Goal: Transaction & Acquisition: Book appointment/travel/reservation

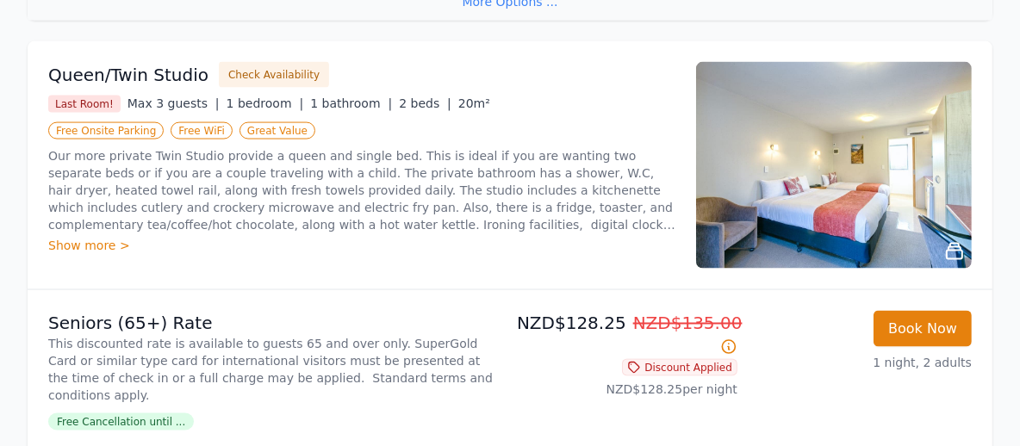
scroll to position [1894, 0]
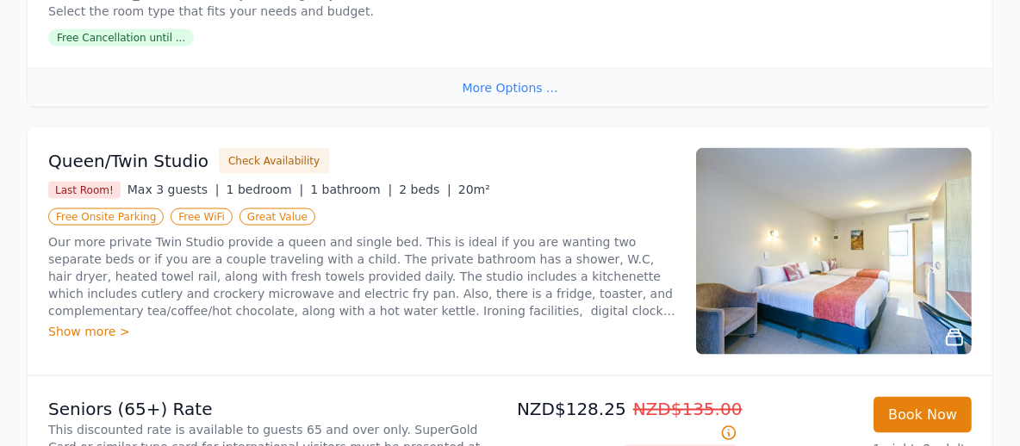
click at [73, 323] on div "Show more >" at bounding box center [361, 331] width 627 height 17
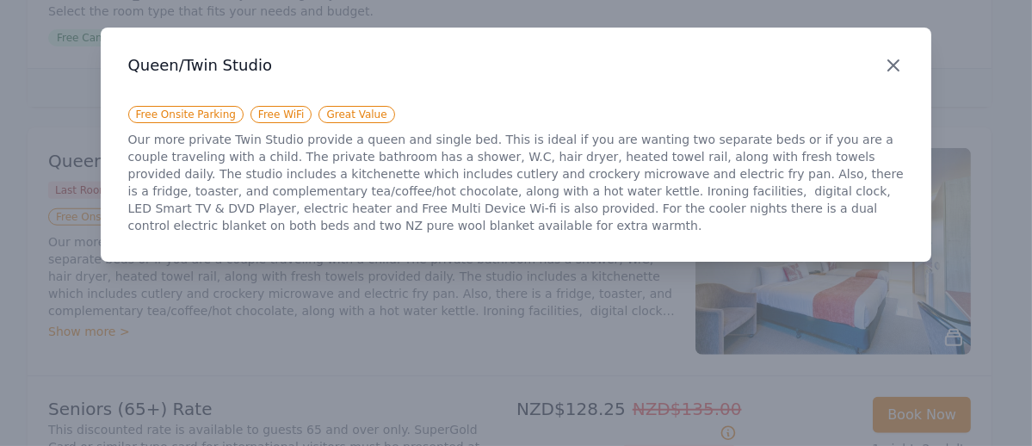
click at [894, 55] on icon "button" at bounding box center [893, 65] width 21 height 21
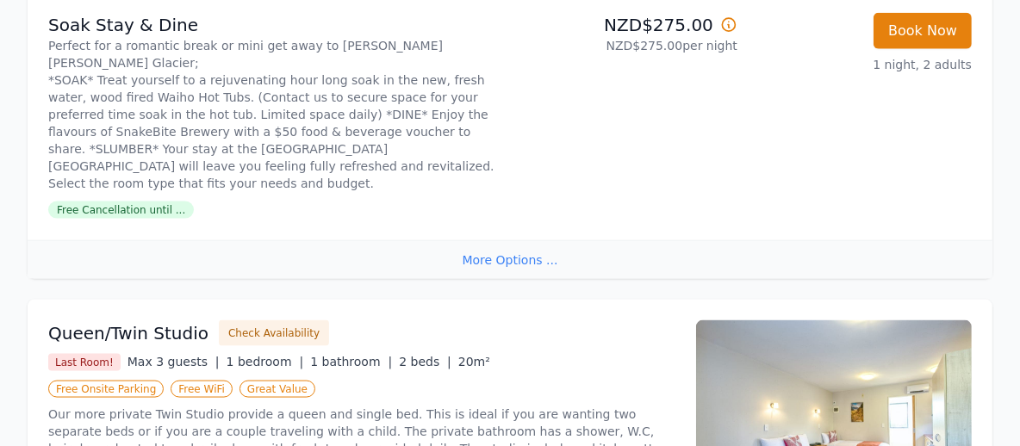
scroll to position [1808, 0]
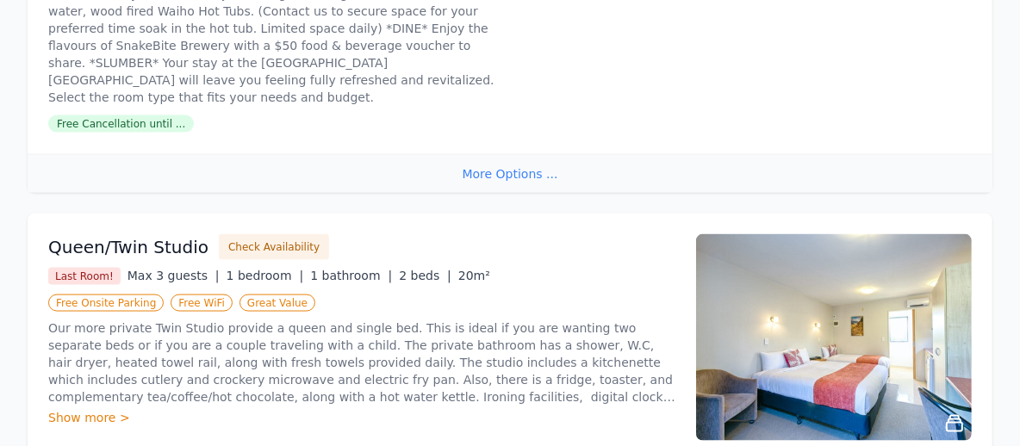
click at [56, 409] on div "Show more >" at bounding box center [361, 417] width 627 height 17
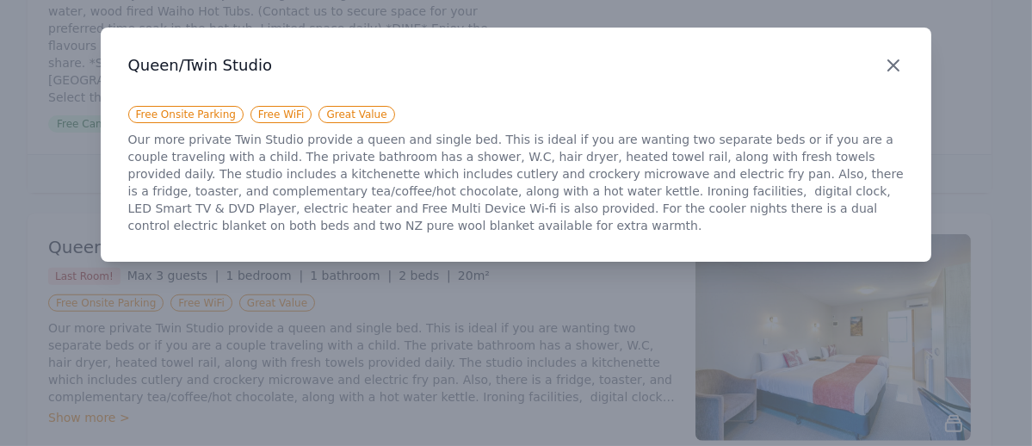
click at [891, 62] on icon "button" at bounding box center [894, 65] width 10 height 10
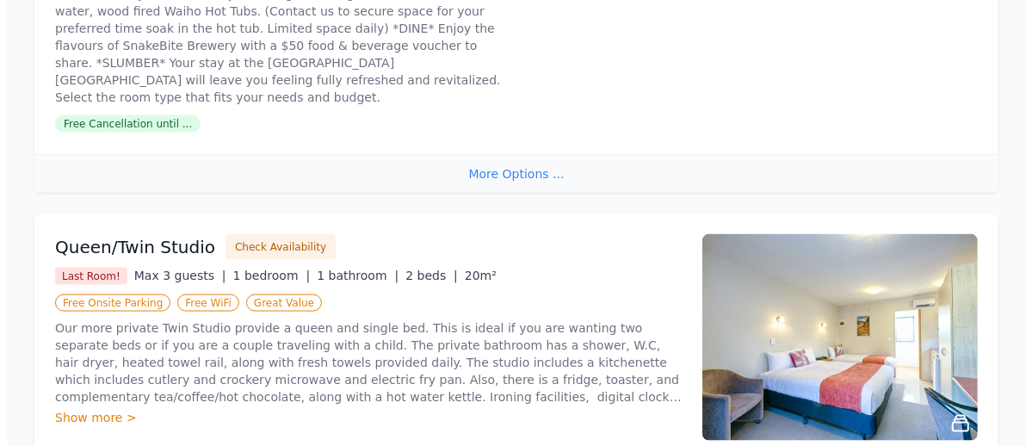
scroll to position [1894, 0]
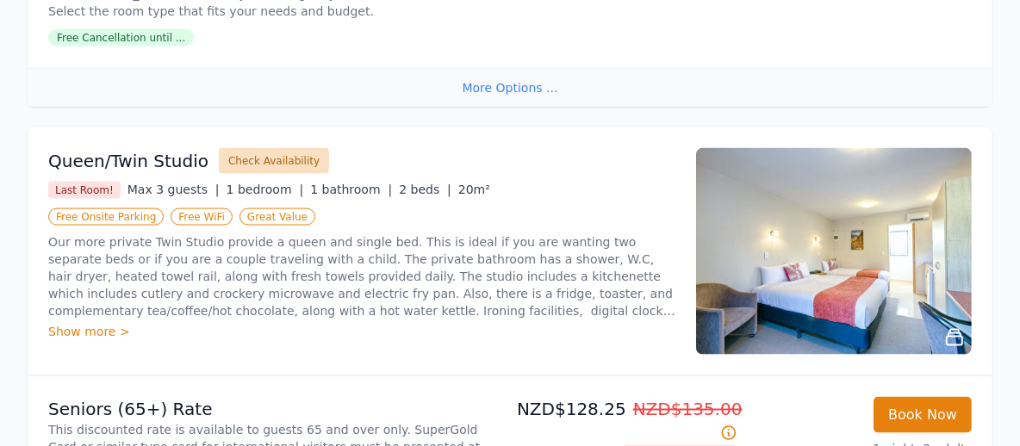
click at [276, 148] on button "Check Availability" at bounding box center [274, 161] width 110 height 26
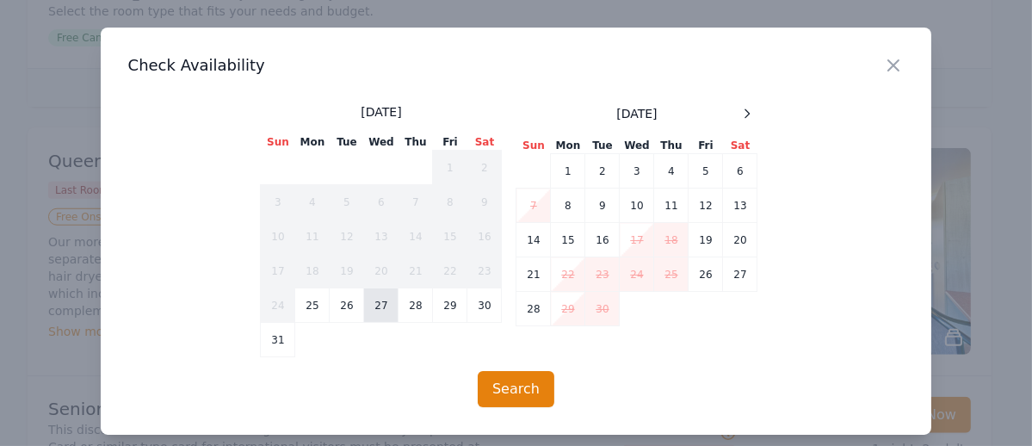
click at [381, 306] on td "27" at bounding box center [381, 305] width 34 height 34
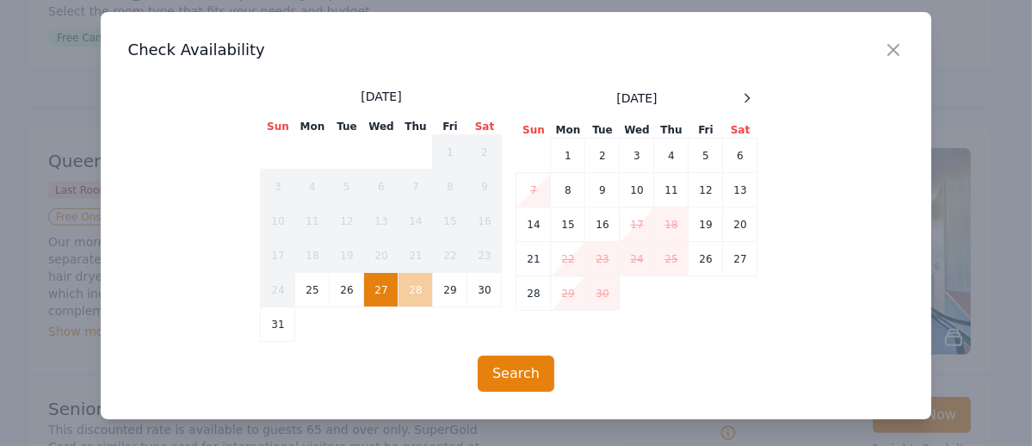
click at [413, 291] on td "28" at bounding box center [416, 290] width 34 height 34
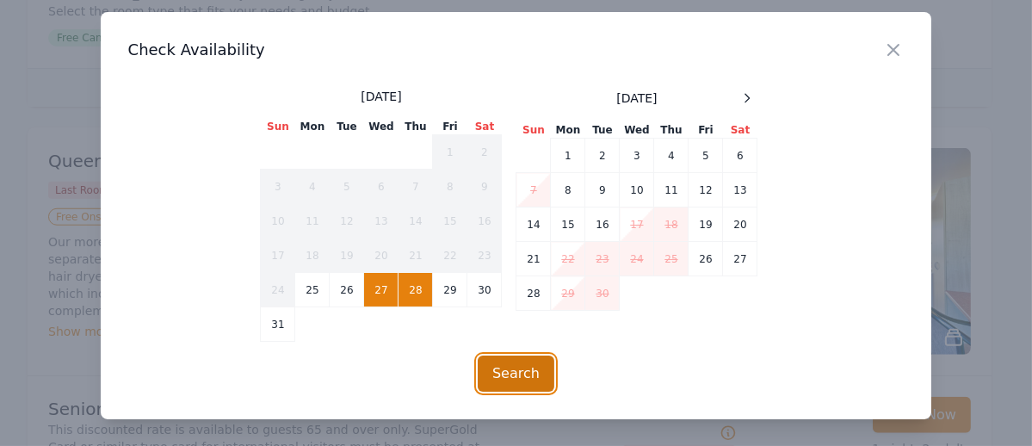
click at [491, 375] on button "Search" at bounding box center [516, 374] width 77 height 36
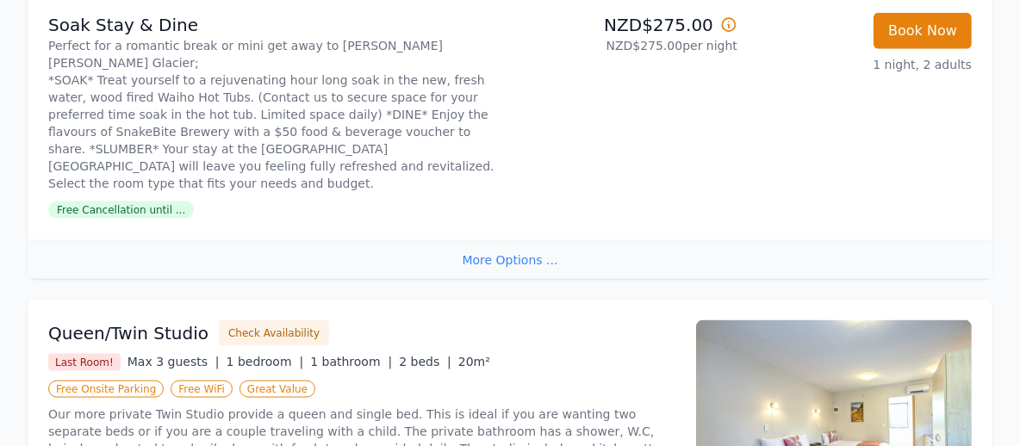
scroll to position [1808, 0]
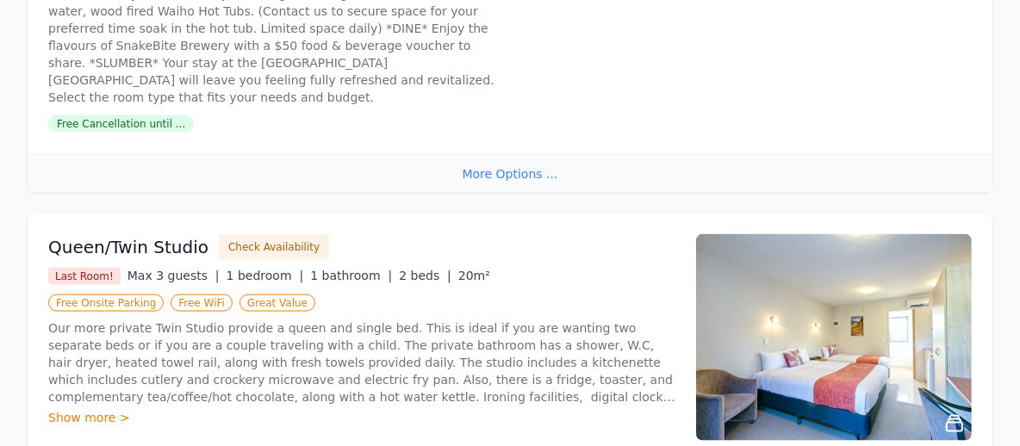
click at [67, 409] on div "Show more >" at bounding box center [361, 417] width 627 height 17
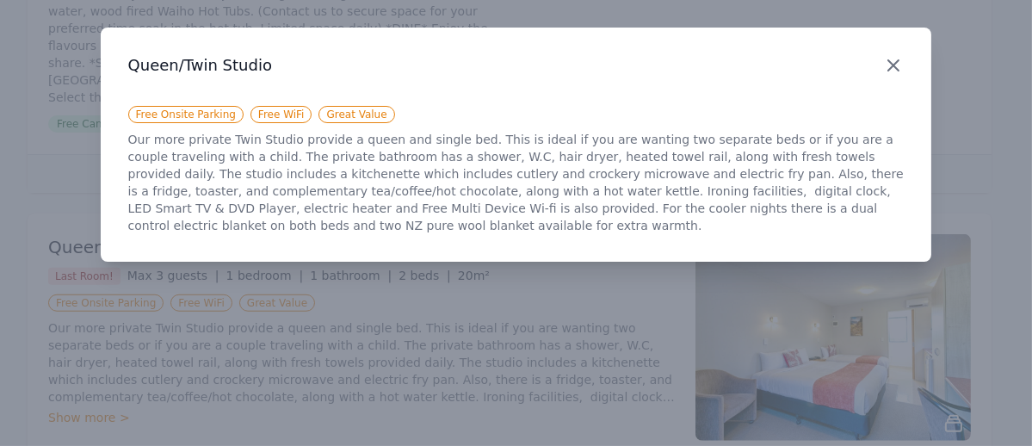
click at [901, 64] on icon "button" at bounding box center [893, 65] width 21 height 21
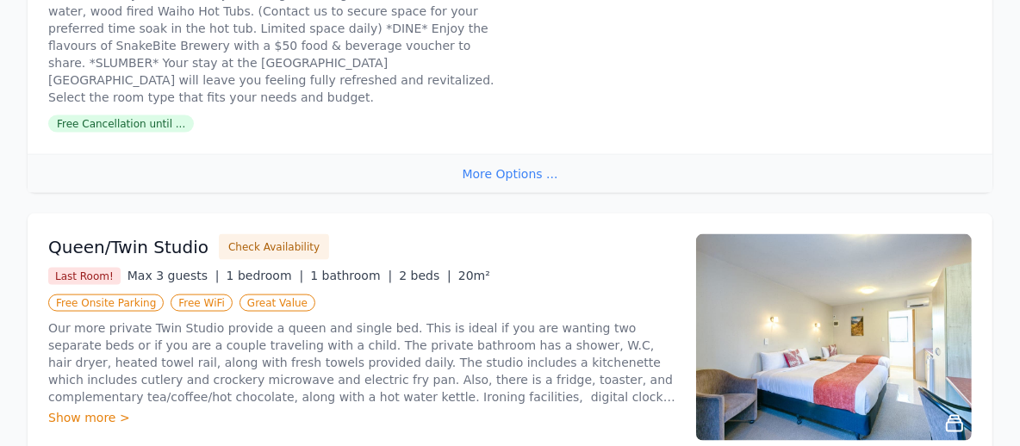
scroll to position [1894, 0]
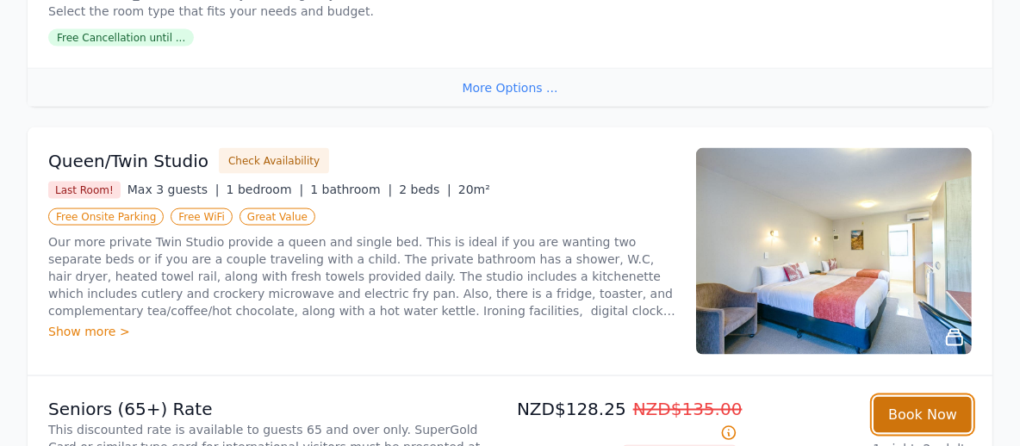
click at [914, 397] on button "Book Now" at bounding box center [922, 415] width 98 height 36
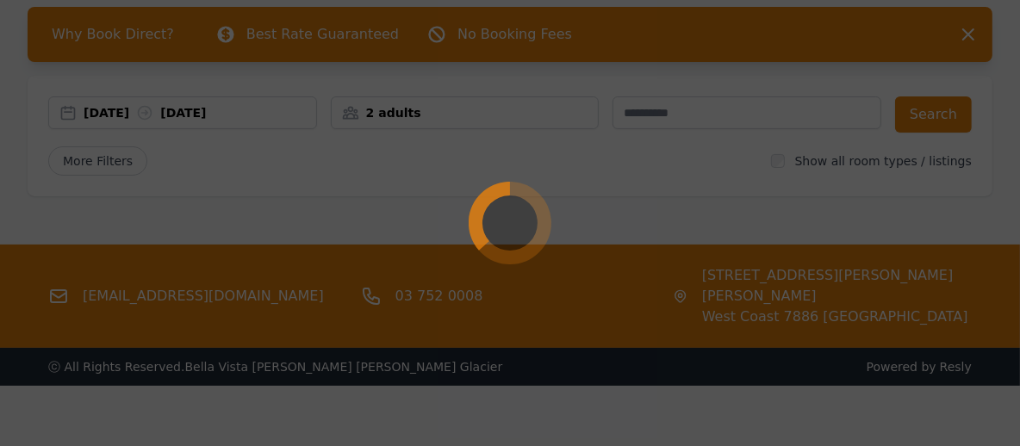
select select "**"
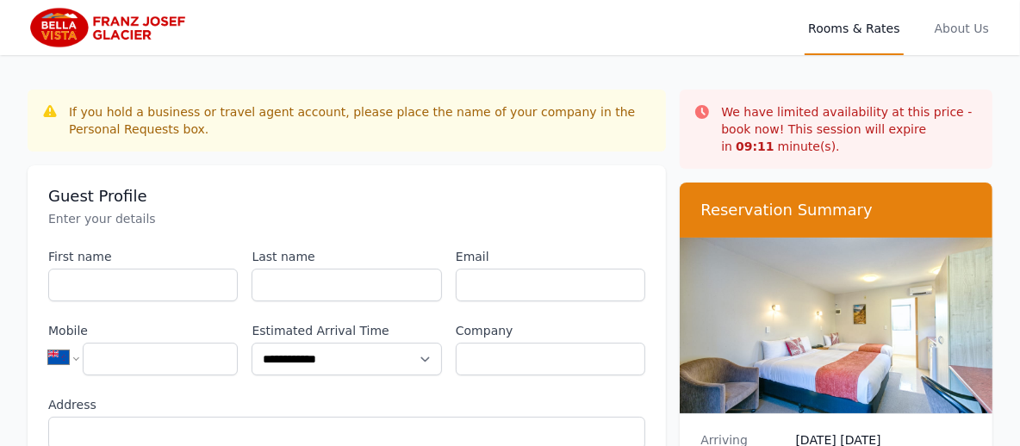
scroll to position [83, 0]
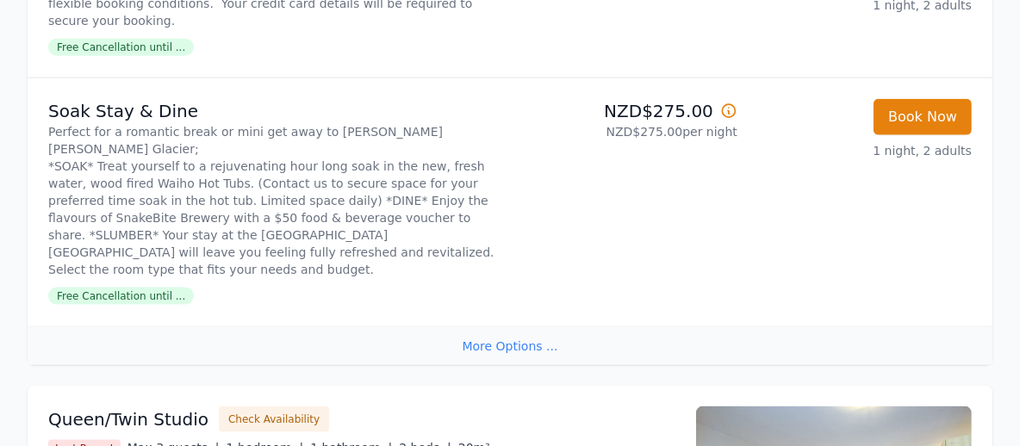
scroll to position [1808, 0]
